Goal: Register for event/course

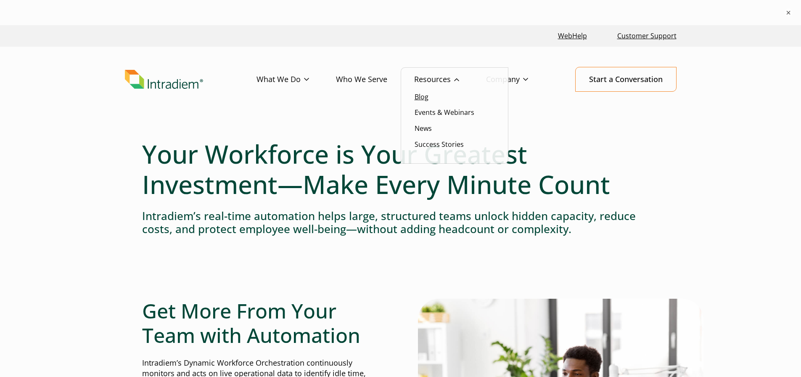
click at [426, 97] on link "Blog" at bounding box center [422, 96] width 14 height 9
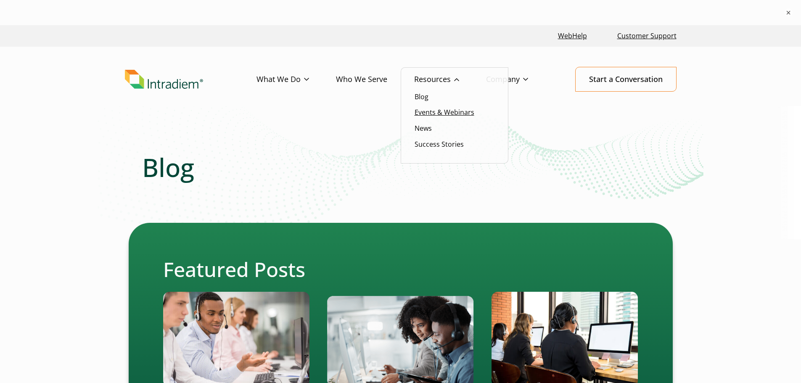
click at [447, 110] on link "Events & Webinars" at bounding box center [445, 112] width 60 height 9
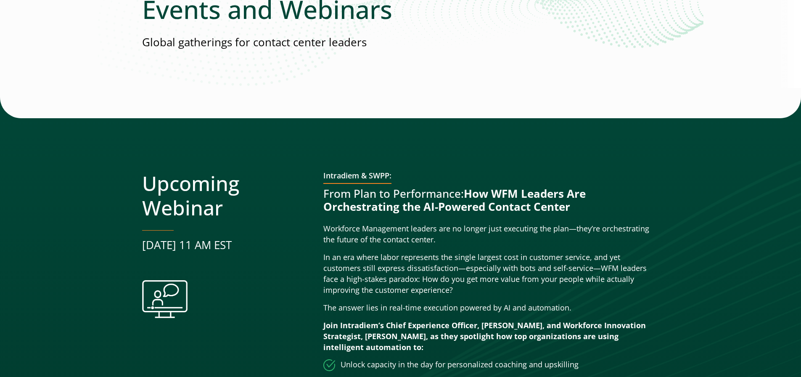
scroll to position [168, 0]
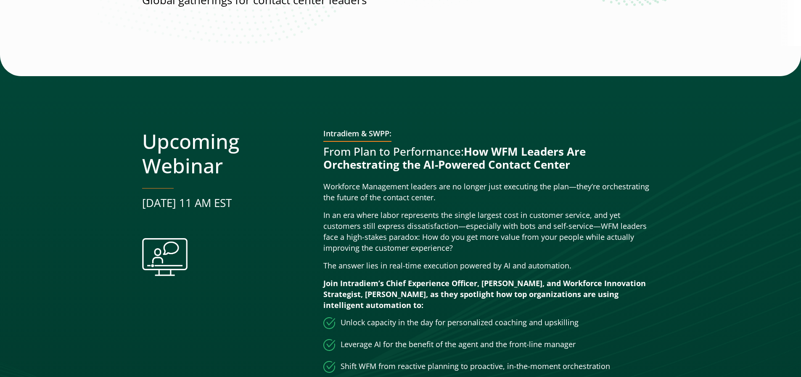
click at [138, 93] on div at bounding box center [400, 269] width 801 height 428
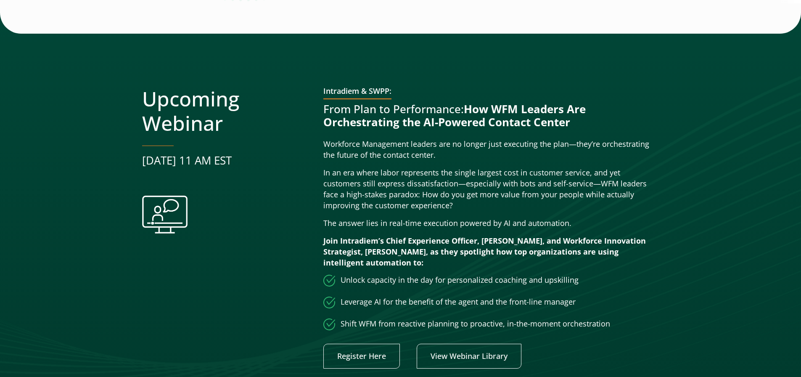
scroll to position [210, 0]
click at [80, 209] on div at bounding box center [400, 227] width 801 height 428
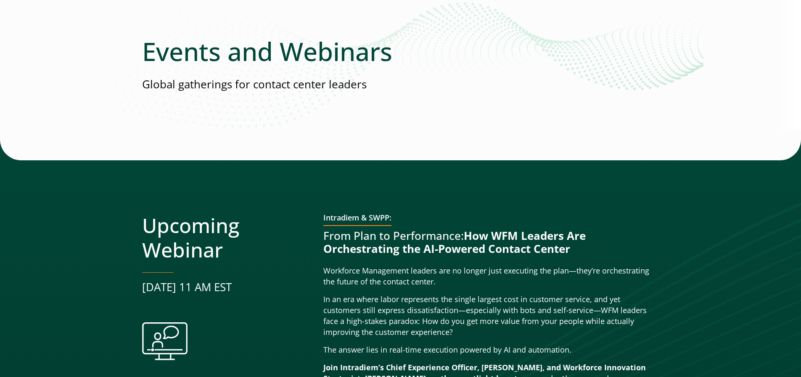
scroll to position [126, 0]
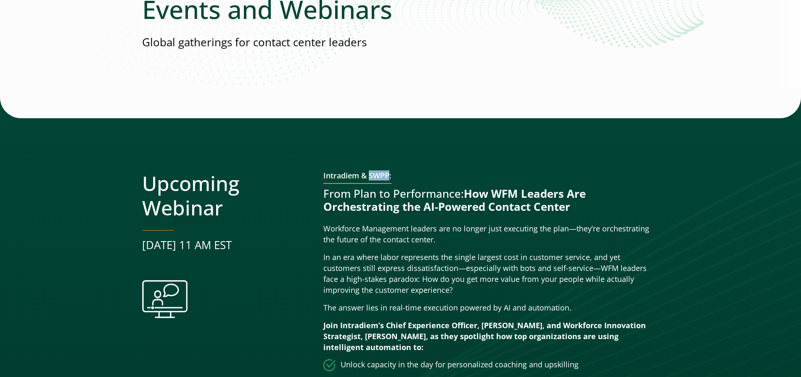
drag, startPoint x: 370, startPoint y: 177, endPoint x: 388, endPoint y: 176, distance: 18.1
click at [388, 176] on h3 "Intradiem & SWPP:" at bounding box center [357, 177] width 68 height 13
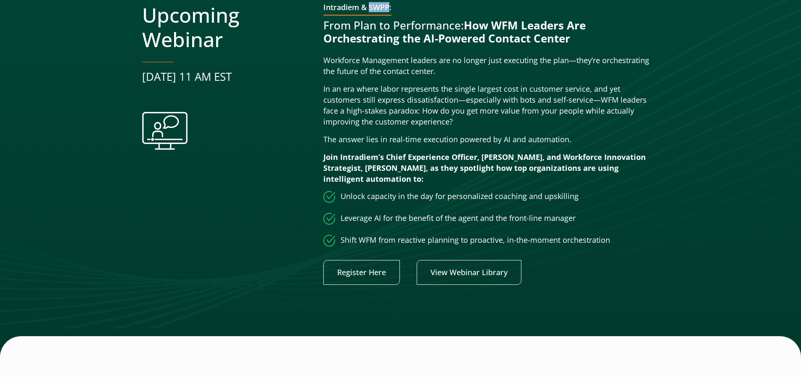
scroll to position [252, 0]
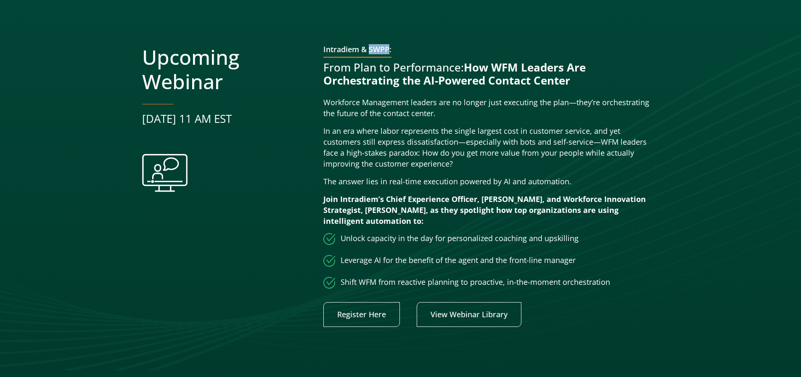
copy h3 "SWPP"
click at [148, 281] on div "Upcoming Webinar [DATE] 11 AM EST" at bounding box center [226, 186] width 168 height 282
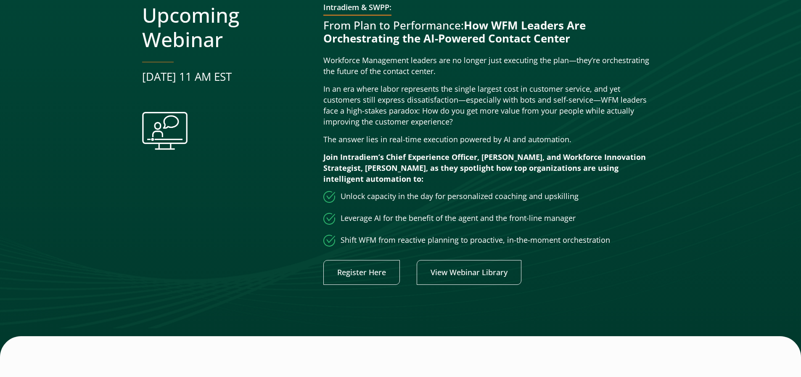
scroll to position [210, 0]
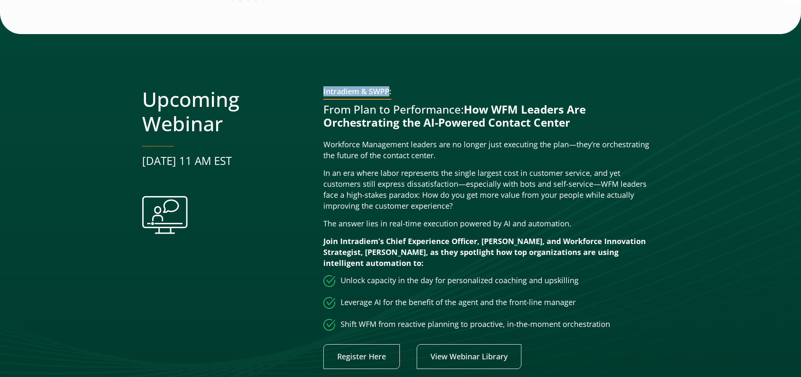
drag, startPoint x: 324, startPoint y: 91, endPoint x: 389, endPoint y: 92, distance: 65.2
click at [389, 92] on h3 "Intradiem & SWPP:" at bounding box center [357, 93] width 68 height 13
copy h3 "Intradiem & SWPP"
click at [93, 45] on div at bounding box center [400, 227] width 801 height 428
click at [79, 219] on div at bounding box center [400, 227] width 801 height 428
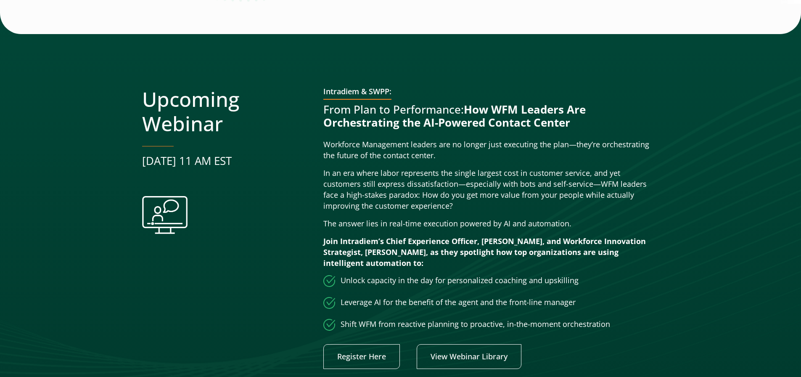
scroll to position [126, 0]
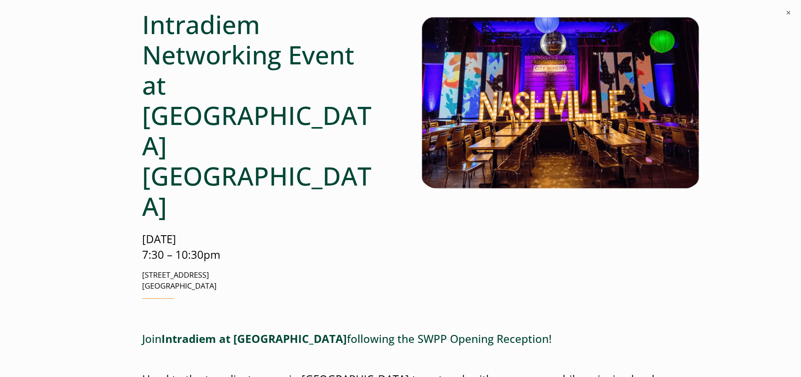
scroll to position [252, 0]
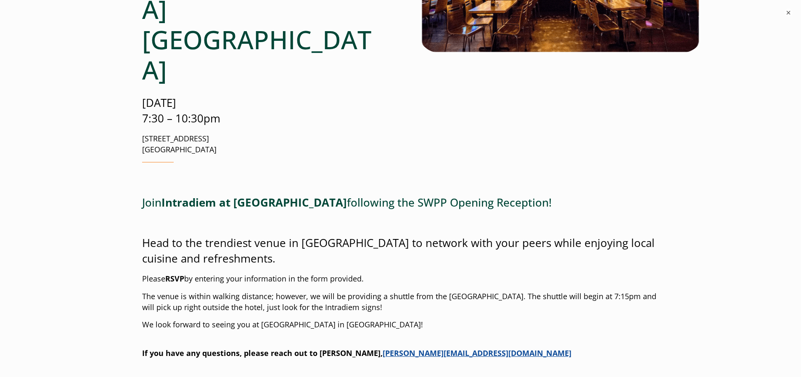
click at [368, 219] on p "Head to the trendiest venue in [GEOGRAPHIC_DATA] to network with your peers whi…" at bounding box center [400, 242] width 517 height 47
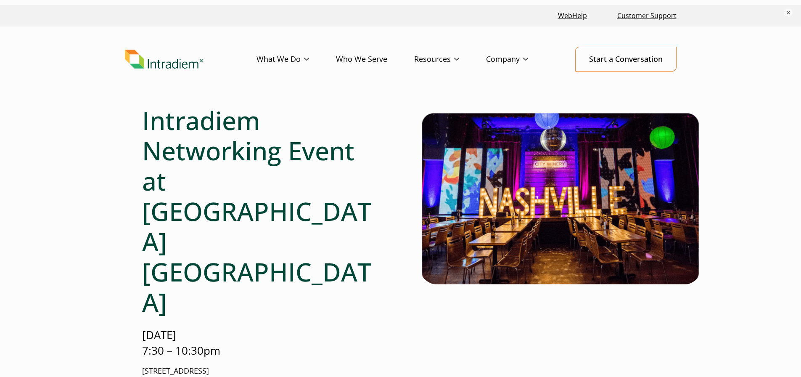
scroll to position [0, 0]
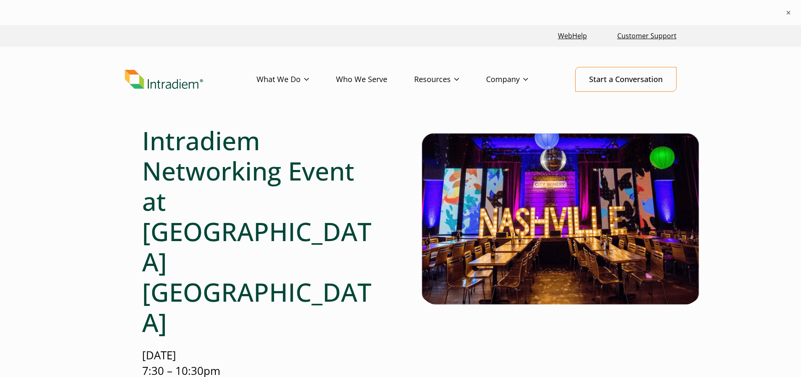
click at [347, 173] on h1 "Intradiem Networking Event at [GEOGRAPHIC_DATA] [GEOGRAPHIC_DATA]" at bounding box center [262, 231] width 241 height 212
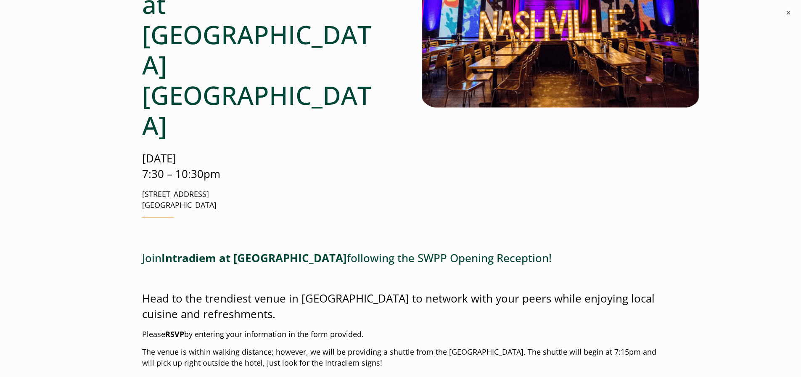
scroll to position [210, 0]
